Goal: Task Accomplishment & Management: Manage account settings

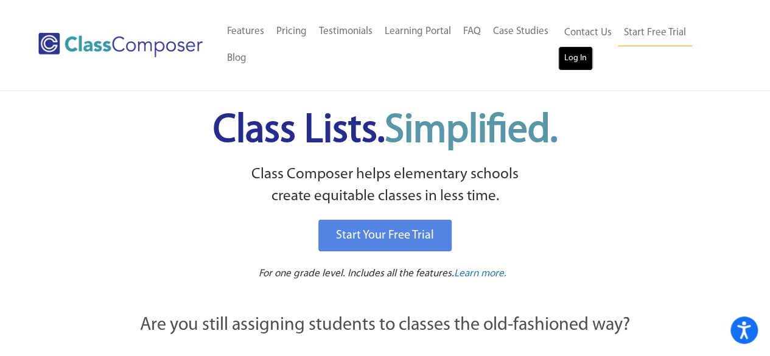
click at [577, 58] on link "Log In" at bounding box center [575, 58] width 35 height 24
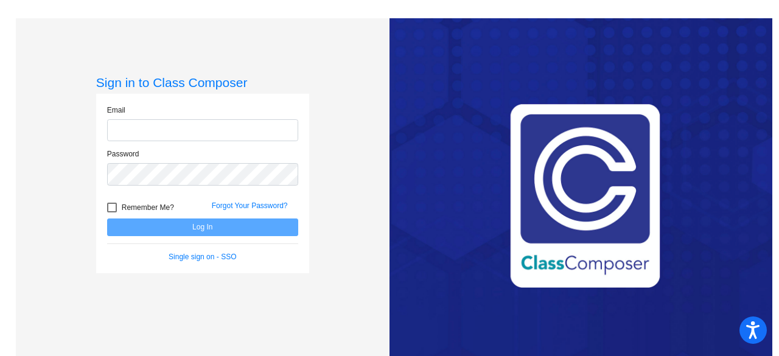
click at [175, 127] on input "email" at bounding box center [202, 130] width 191 height 23
type input "nklotz@hart.k12.mi.us"
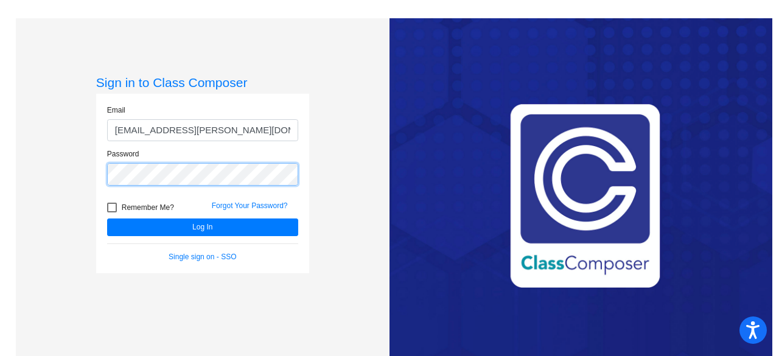
click at [107, 219] on button "Log In" at bounding box center [202, 228] width 191 height 18
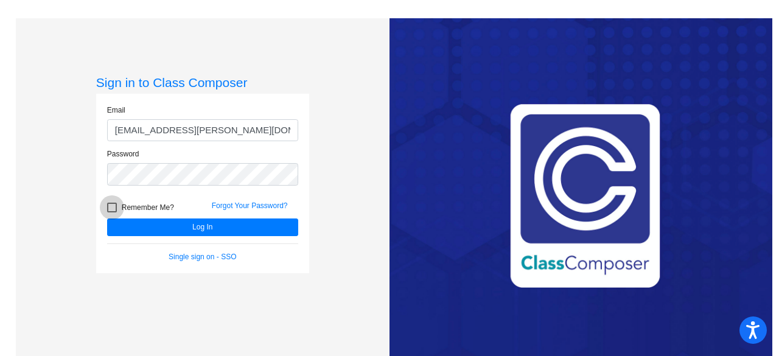
click at [133, 206] on span "Remember Me?" at bounding box center [148, 207] width 52 height 15
click at [112, 212] on input "Remember Me?" at bounding box center [111, 212] width 1 height 1
checkbox input "true"
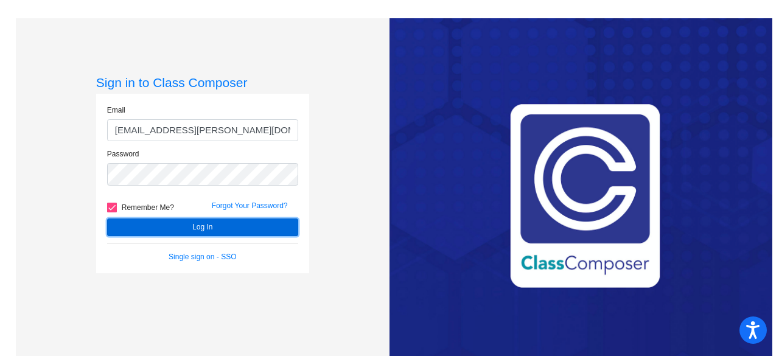
click at [145, 222] on button "Log In" at bounding box center [202, 228] width 191 height 18
